Goal: Task Accomplishment & Management: Manage account settings

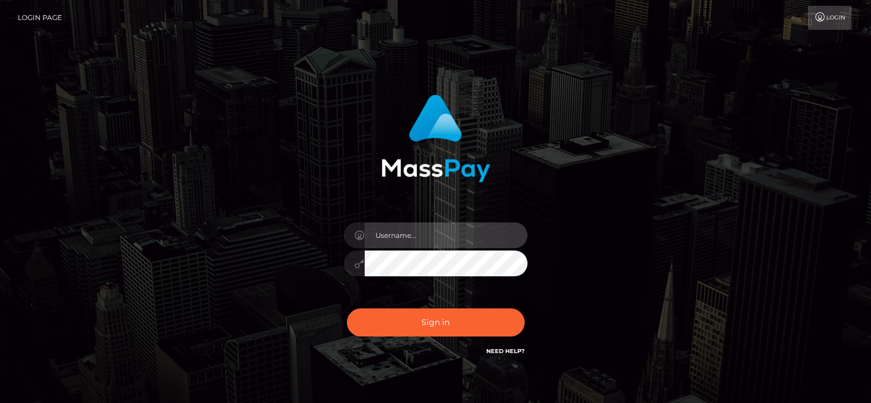
click at [478, 236] on input "text" at bounding box center [446, 235] width 163 height 26
click at [396, 234] on input "text" at bounding box center [446, 235] width 163 height 26
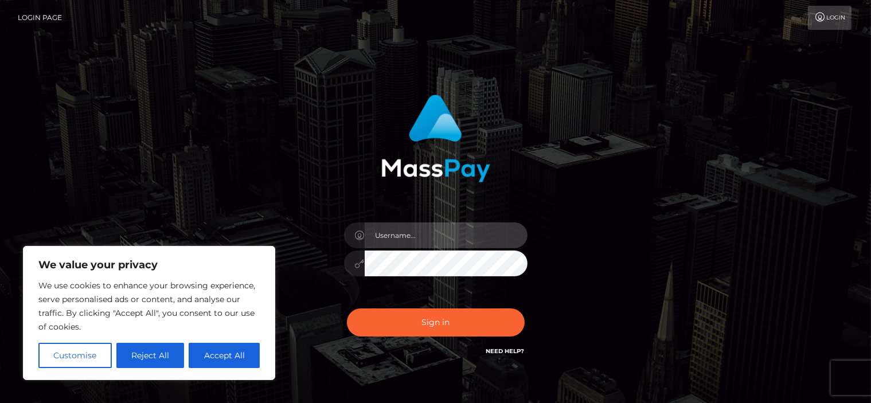
click at [396, 234] on input "text" at bounding box center [446, 235] width 163 height 26
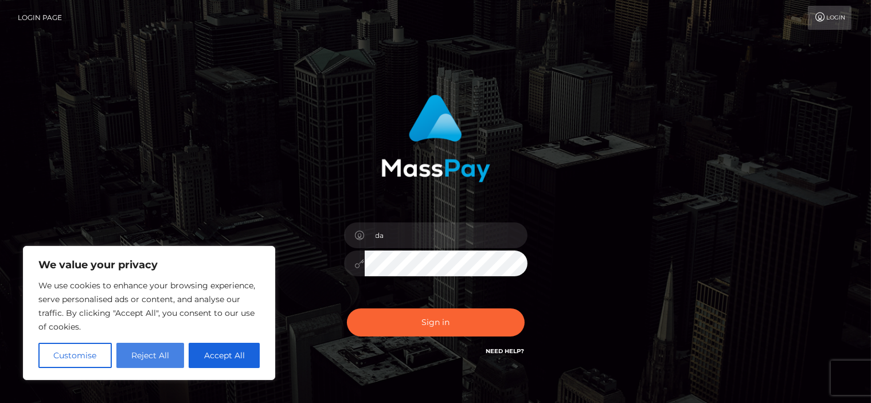
click at [146, 351] on button "Reject All" at bounding box center [150, 355] width 68 height 25
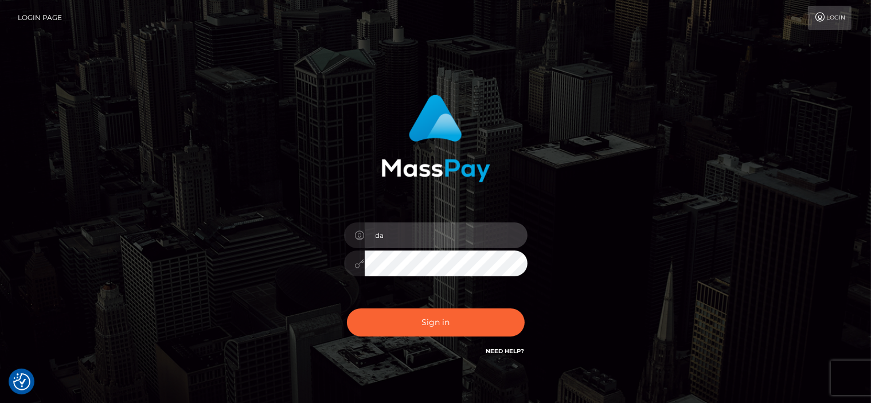
click at [416, 233] on input "da" at bounding box center [446, 235] width 163 height 26
type input "[EMAIL_ADDRESS][DOMAIN_NAME]"
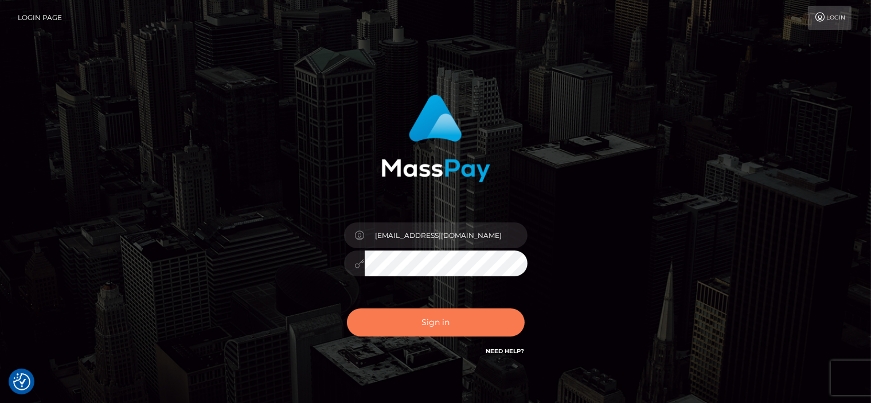
click at [431, 327] on button "Sign in" at bounding box center [436, 322] width 178 height 28
